Goal: Find specific page/section: Find specific page/section

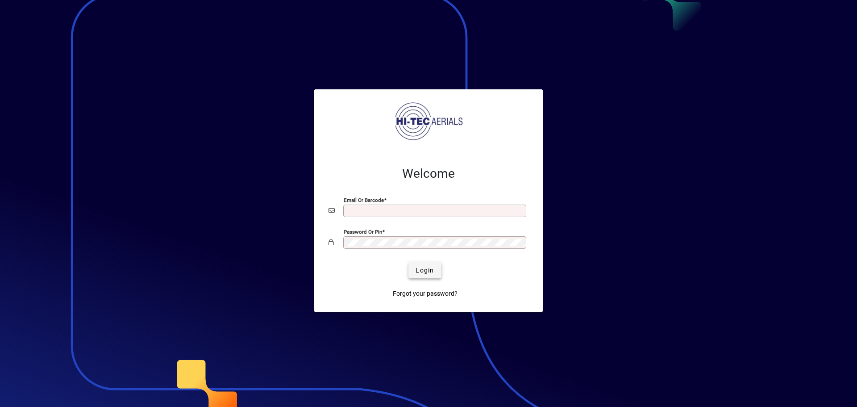
type input "**********"
click at [410, 264] on span "submit" at bounding box center [425, 269] width 33 height 21
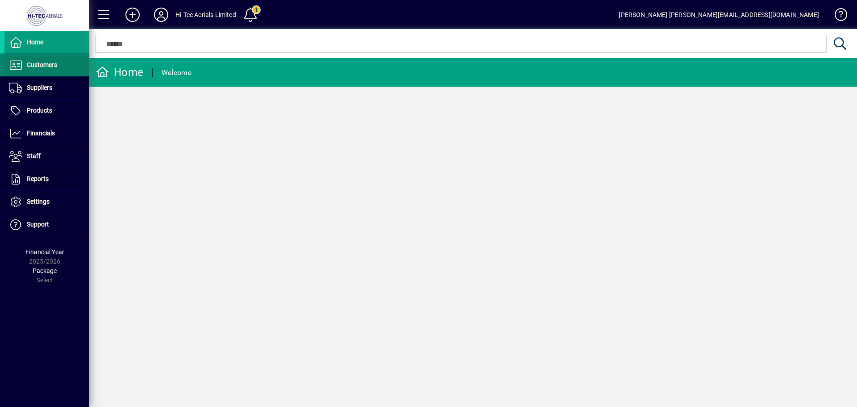
click at [42, 64] on span "Customers" at bounding box center [42, 64] width 30 height 7
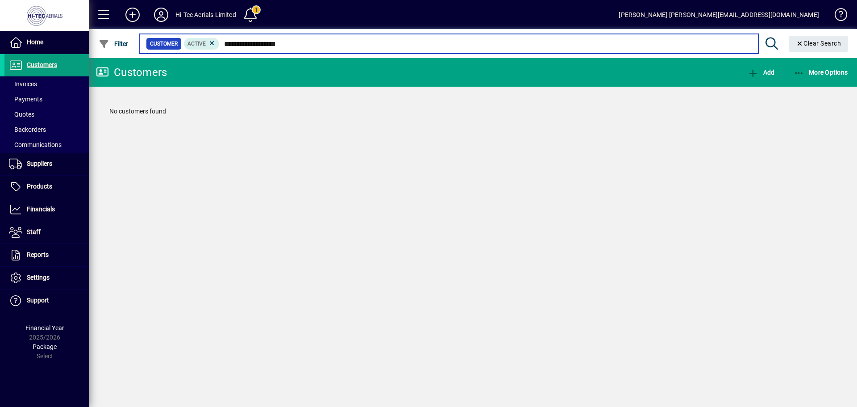
type input "**********"
